Goal: Task Accomplishment & Management: Use online tool/utility

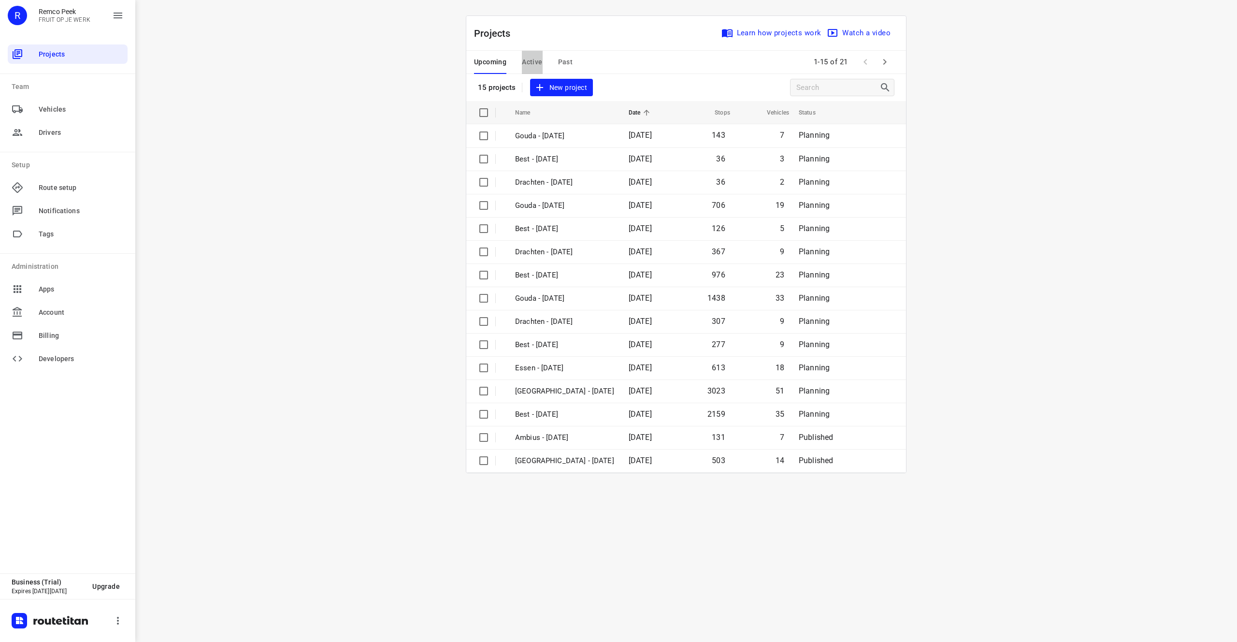
click at [522, 59] on span "Active" at bounding box center [532, 62] width 20 height 12
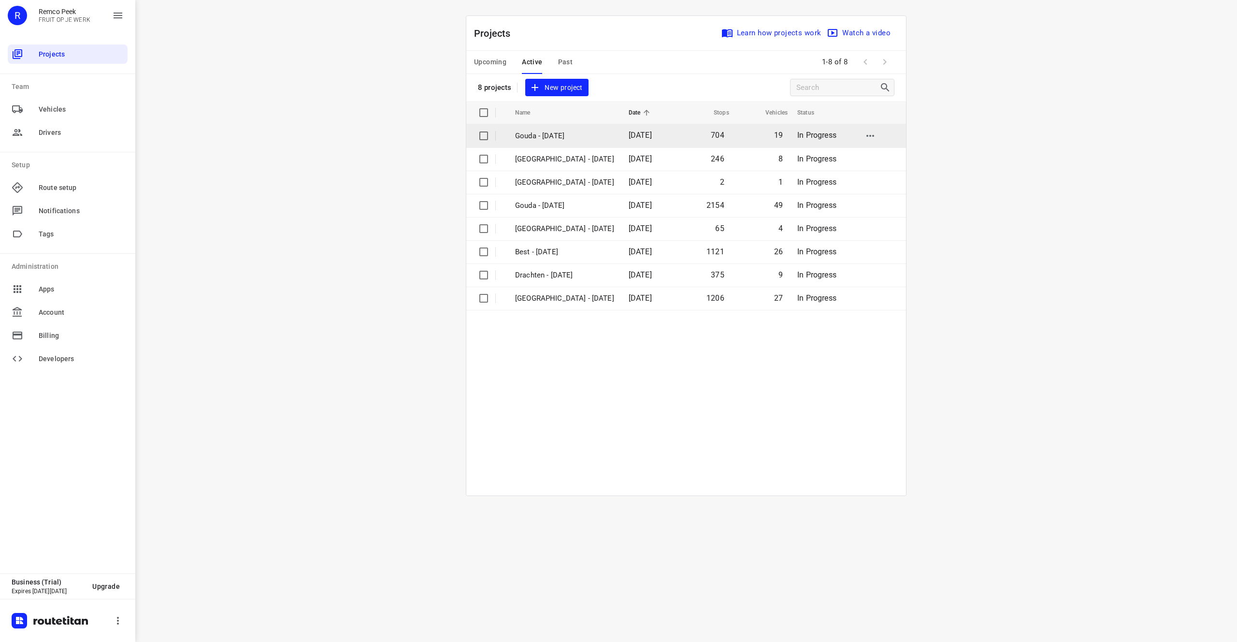
click at [571, 135] on p "Gouda - [DATE]" at bounding box center [564, 135] width 99 height 11
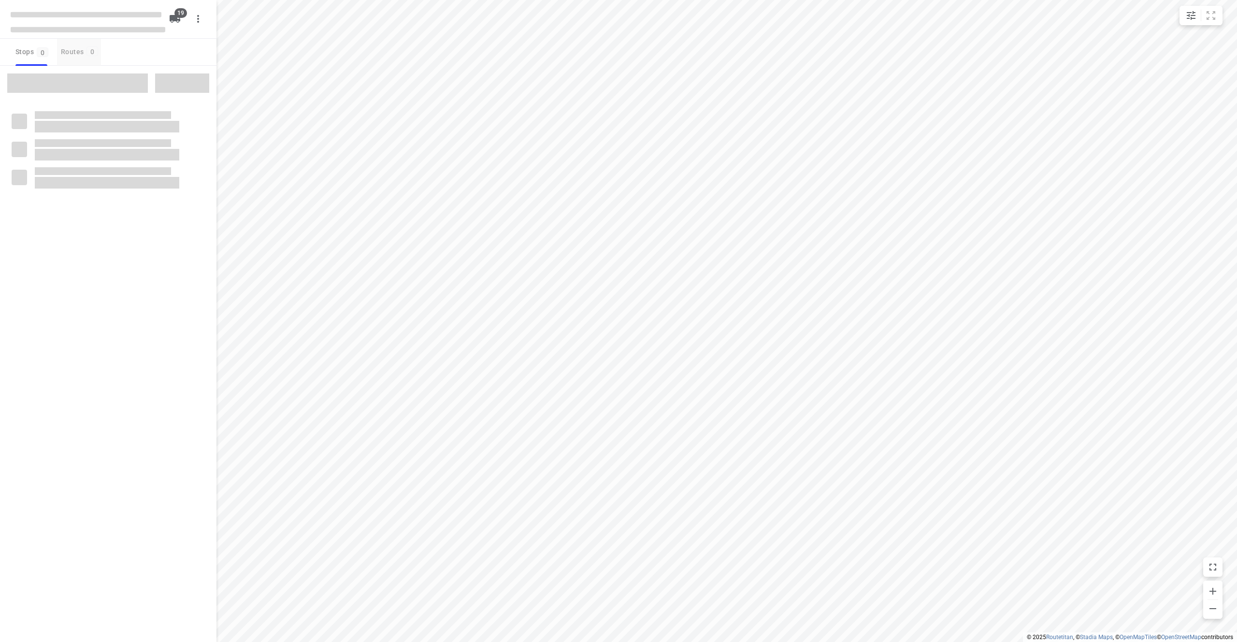
checkbox input "true"
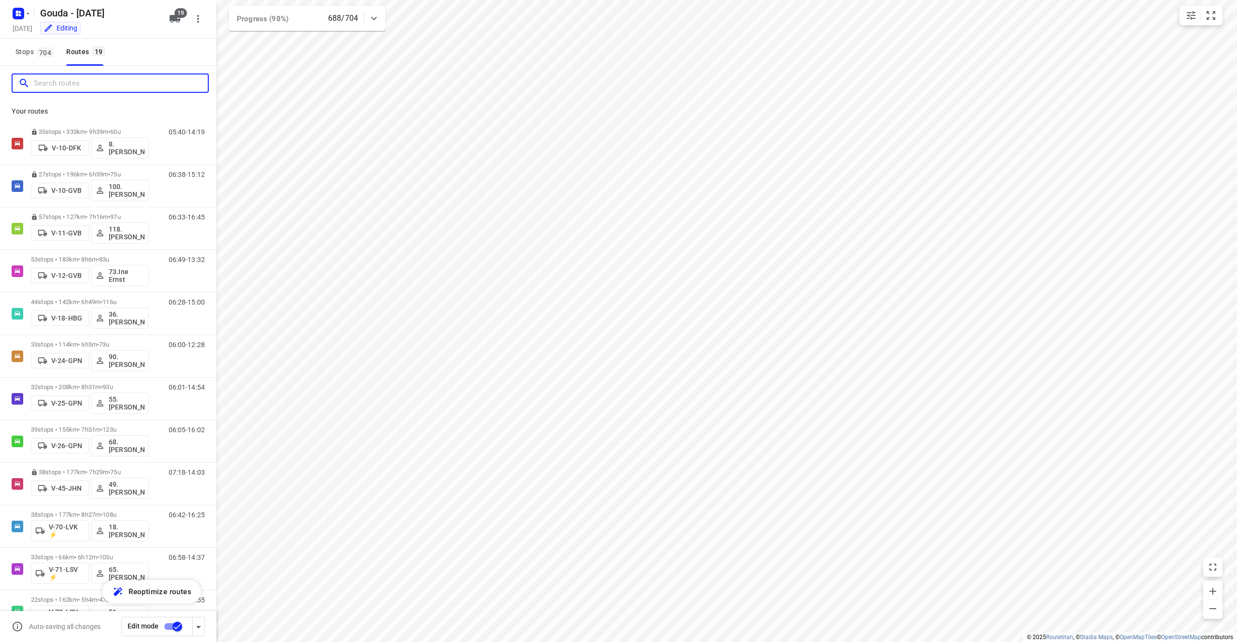
click at [55, 88] on input "Search routes" at bounding box center [121, 83] width 174 height 15
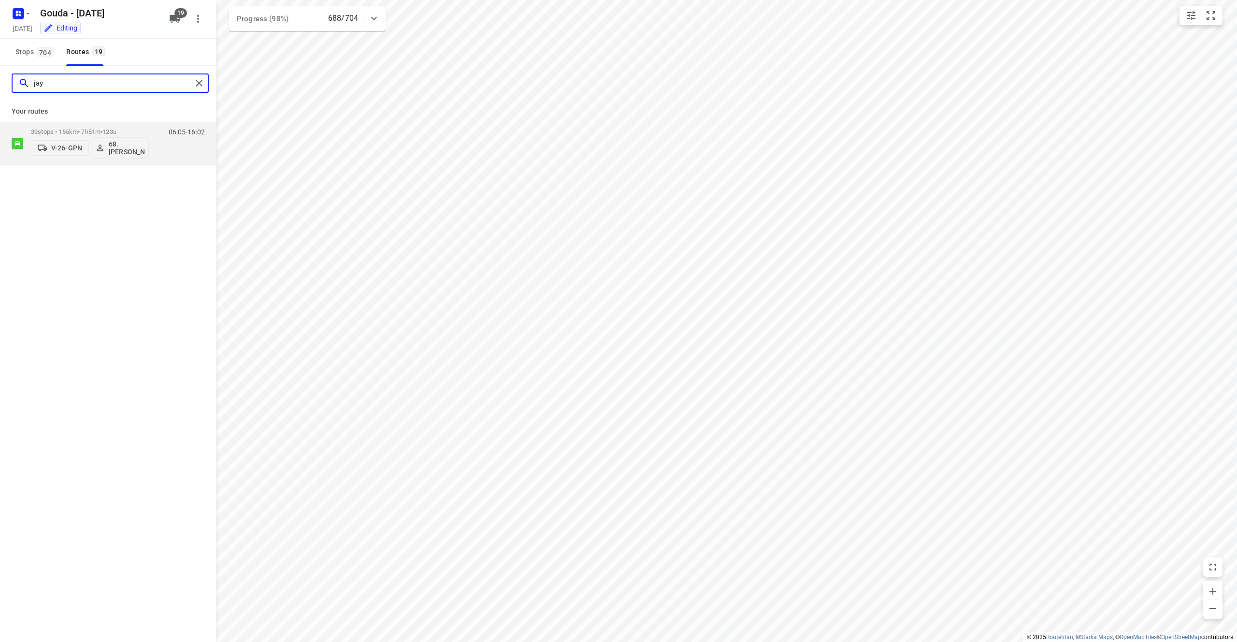
type input "jay"
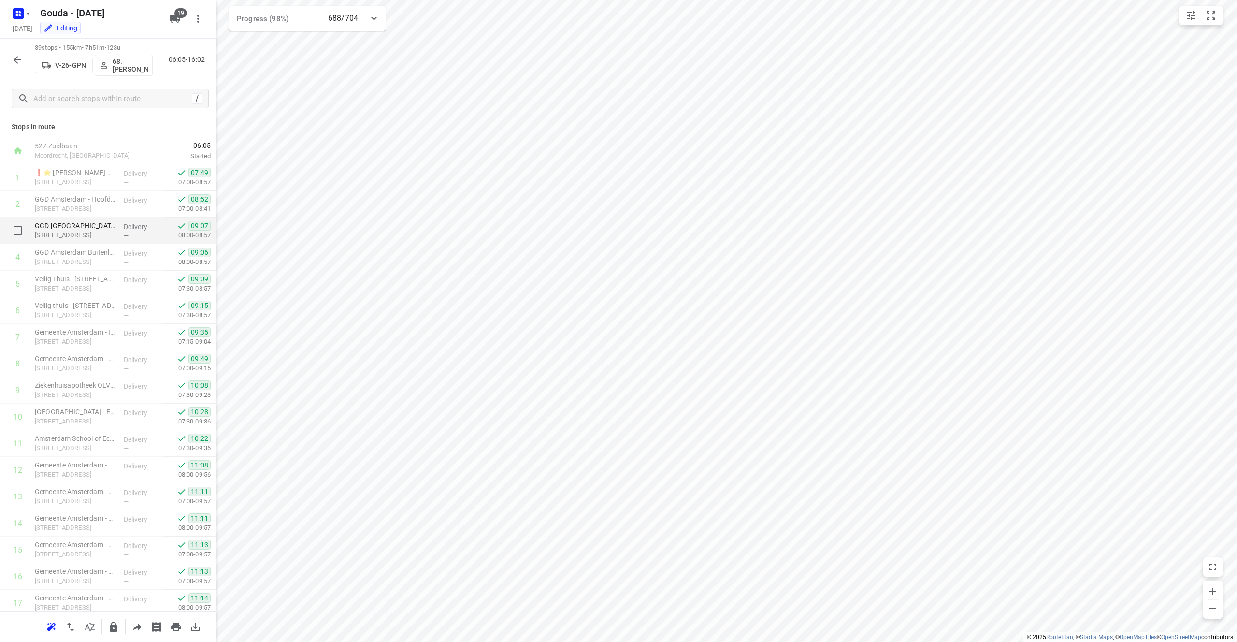
scroll to position [617, 0]
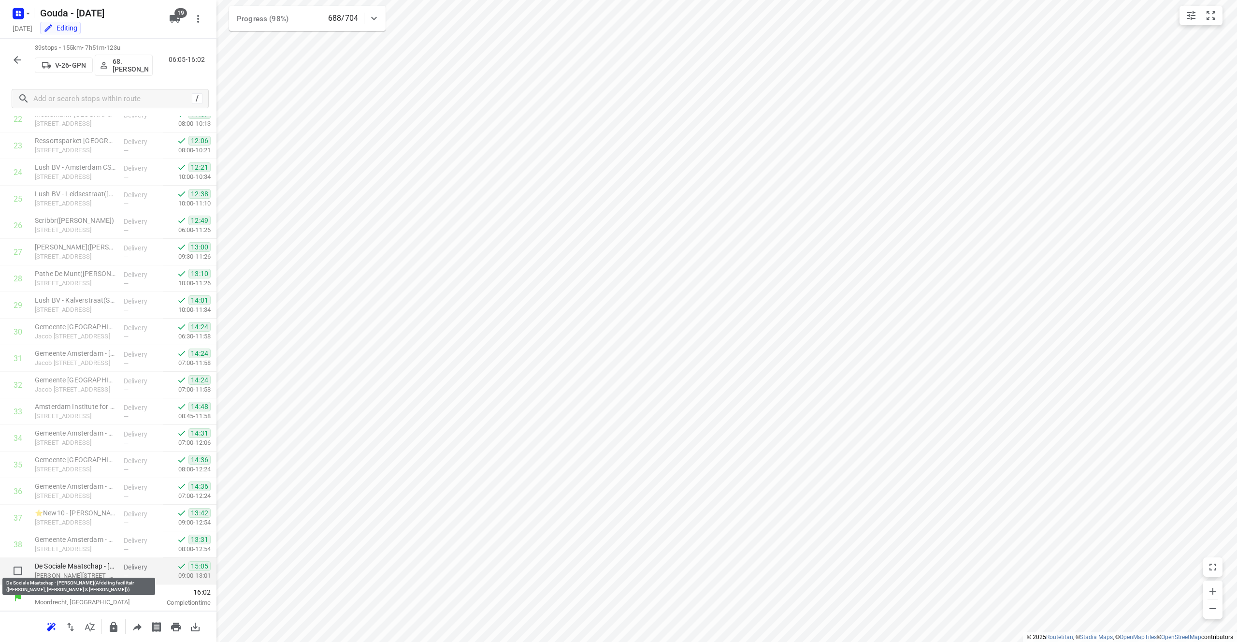
click at [80, 569] on p "De Sociale Maatschap - [PERSON_NAME](Afdeling facilitair ([PERSON_NAME], [PERSO…" at bounding box center [75, 566] width 81 height 10
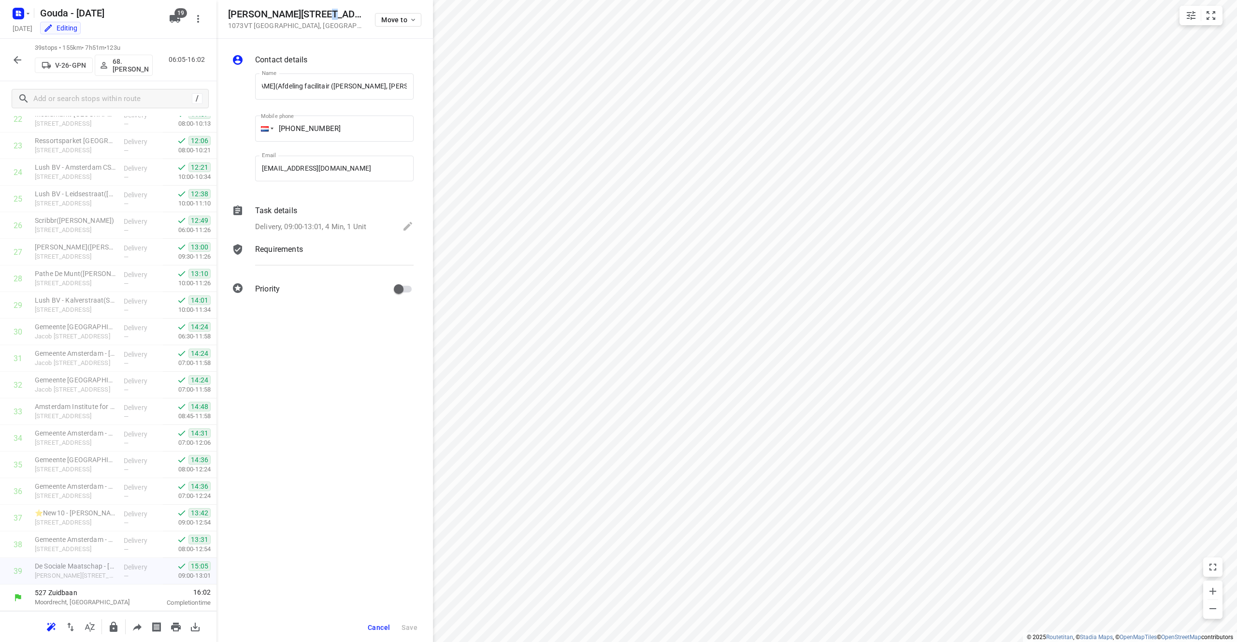
scroll to position [0, 0]
drag, startPoint x: 325, startPoint y: 13, endPoint x: 222, endPoint y: 16, distance: 102.5
click at [222, 16] on div "[PERSON_NAME][STREET_ADDRESS] Move to" at bounding box center [324, 19] width 216 height 39
copy h5 "[PERSON_NAME][STREET_ADDRESS]"
